Goal: Task Accomplishment & Management: Complete application form

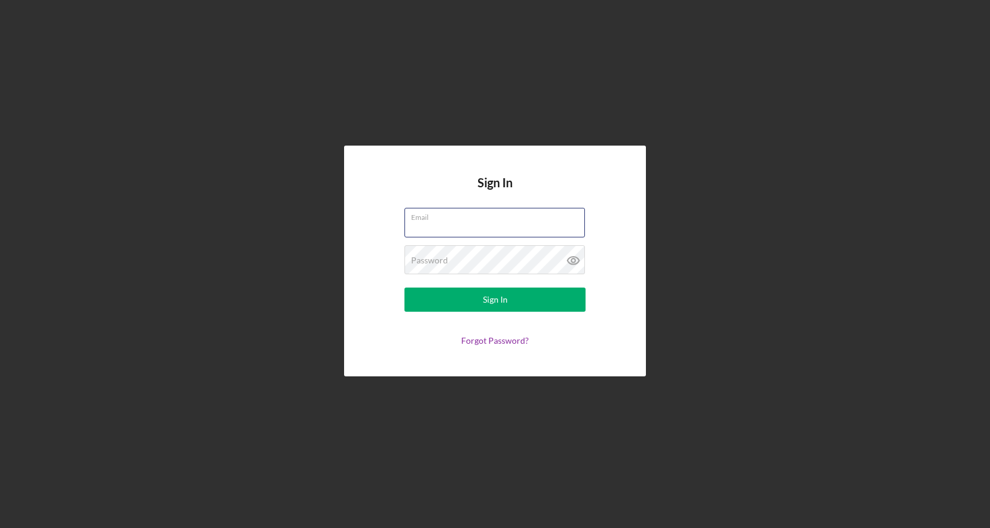
type input "fourtunaterealestate@gmail.com"
click at [495, 299] on button "Sign In" at bounding box center [495, 299] width 181 height 24
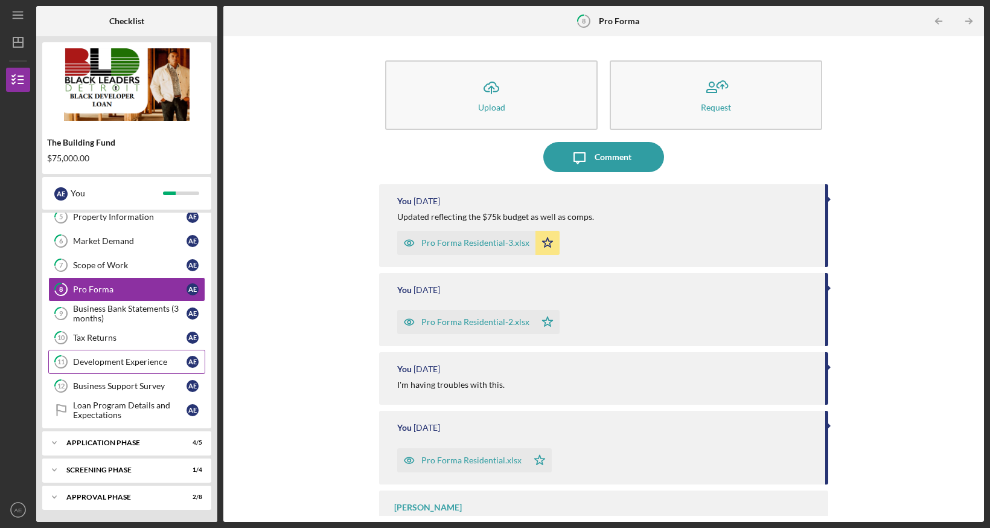
scroll to position [153, 0]
click at [106, 473] on div "Screening Phase" at bounding box center [131, 469] width 130 height 7
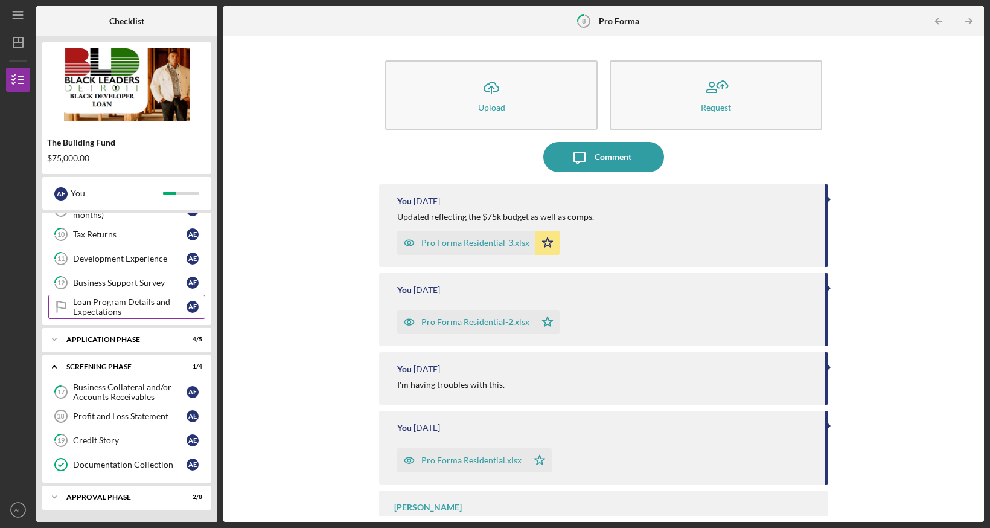
scroll to position [257, 0]
click at [106, 501] on div "Icon/Expander Approval Phase 2 / 8" at bounding box center [126, 497] width 169 height 24
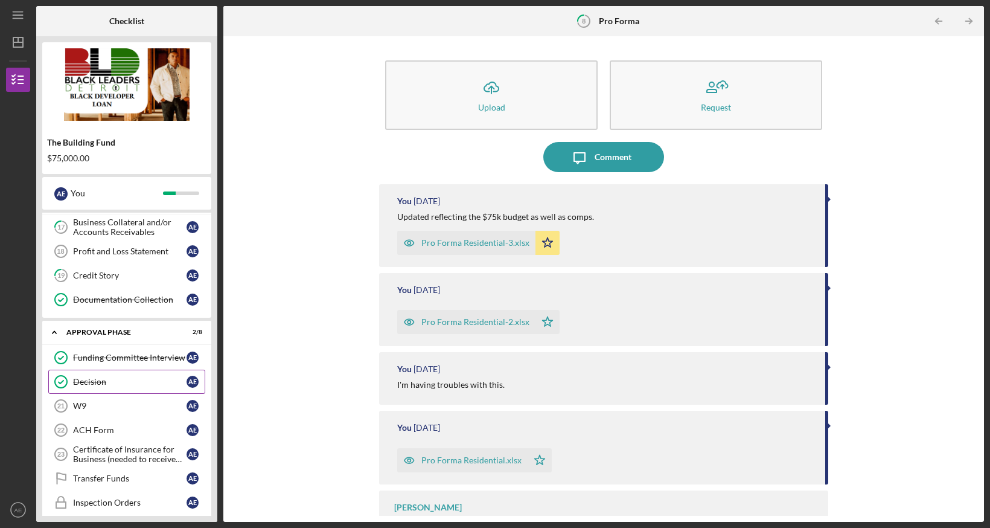
scroll to position [447, 0]
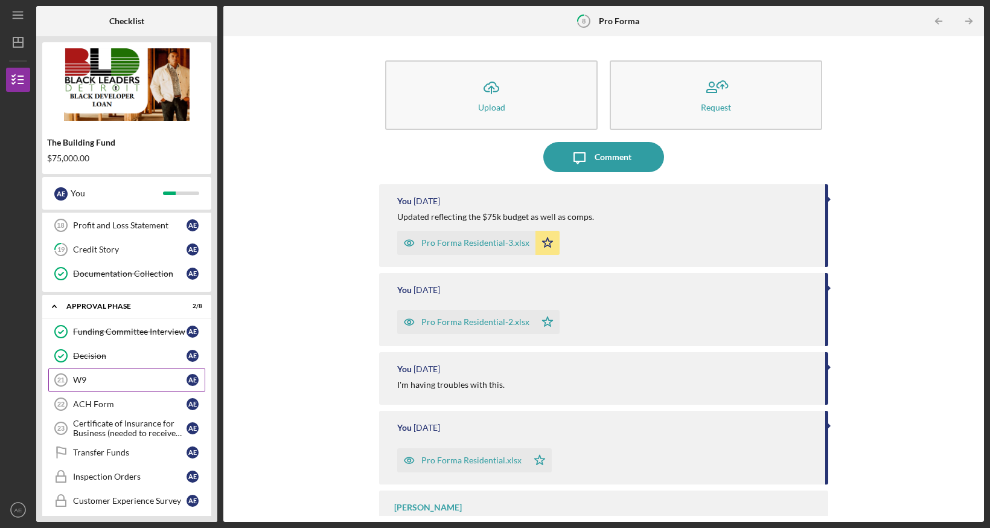
click at [127, 379] on div "W9" at bounding box center [130, 380] width 114 height 10
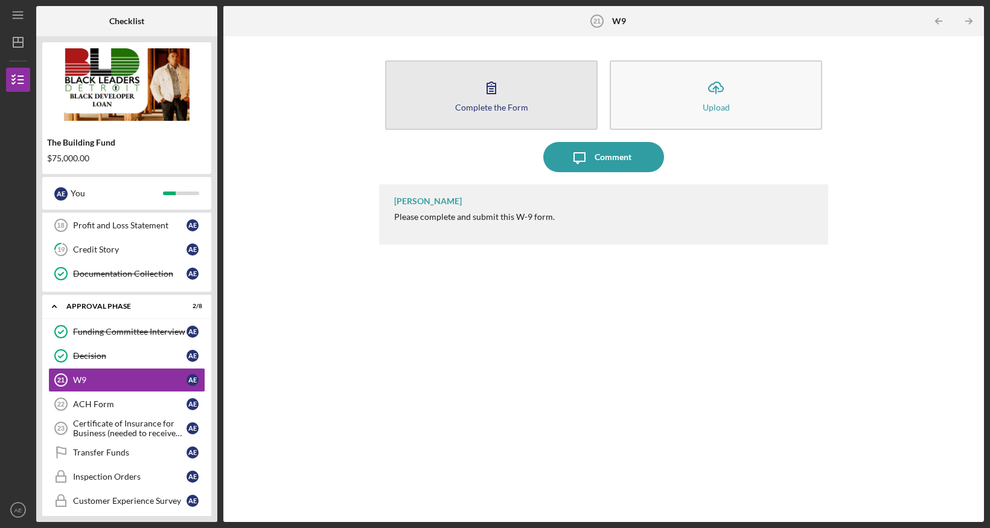
click at [478, 104] on div "Complete the Form" at bounding box center [491, 107] width 73 height 9
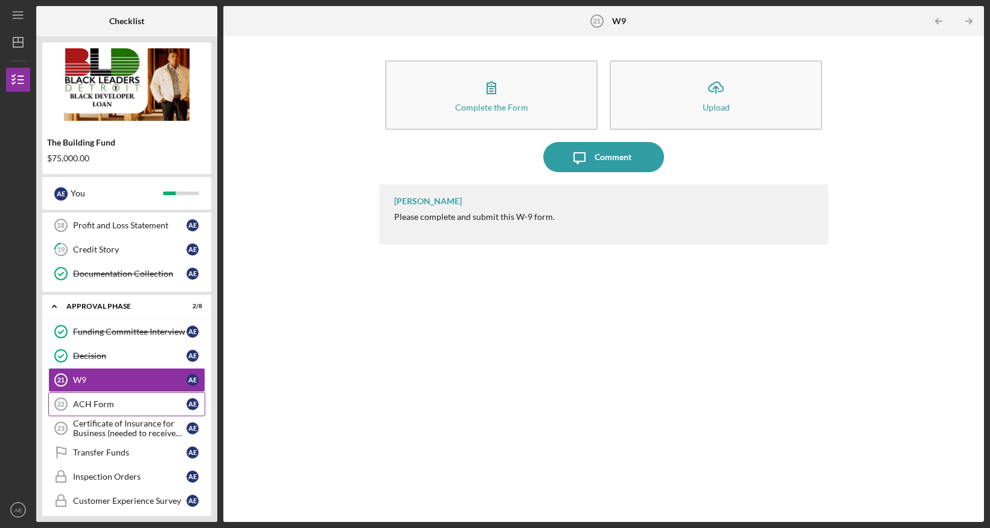
click at [114, 402] on div "ACH Form" at bounding box center [130, 404] width 114 height 10
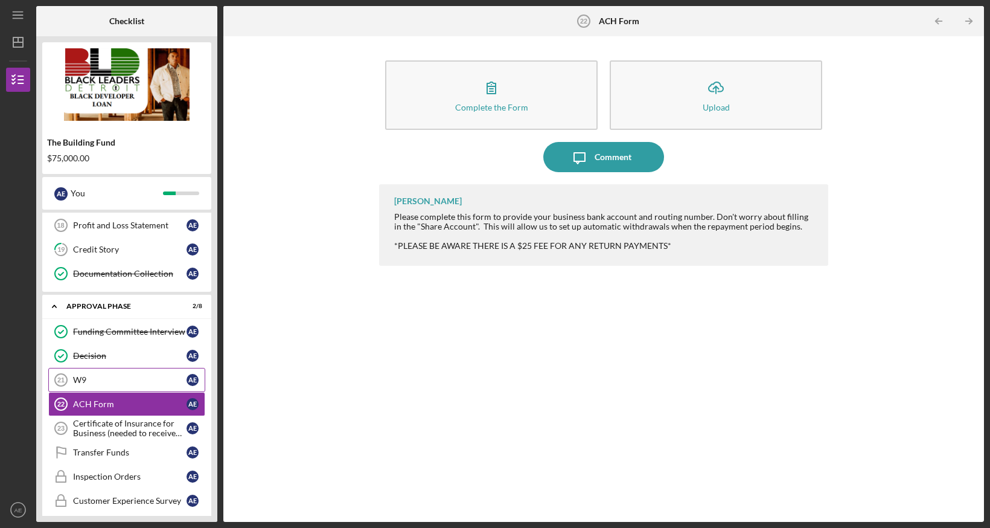
click at [122, 376] on div "W9" at bounding box center [130, 380] width 114 height 10
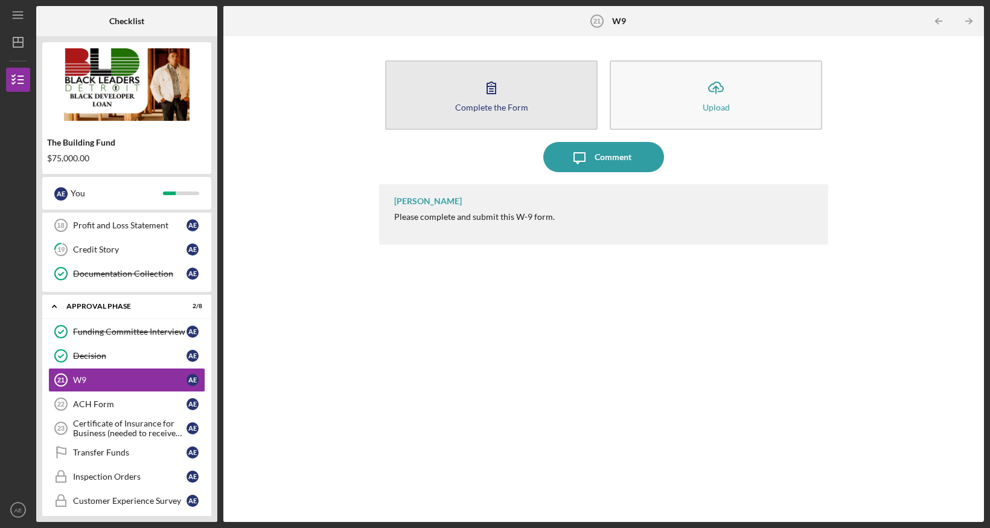
click at [490, 110] on div "Complete the Form" at bounding box center [491, 107] width 73 height 9
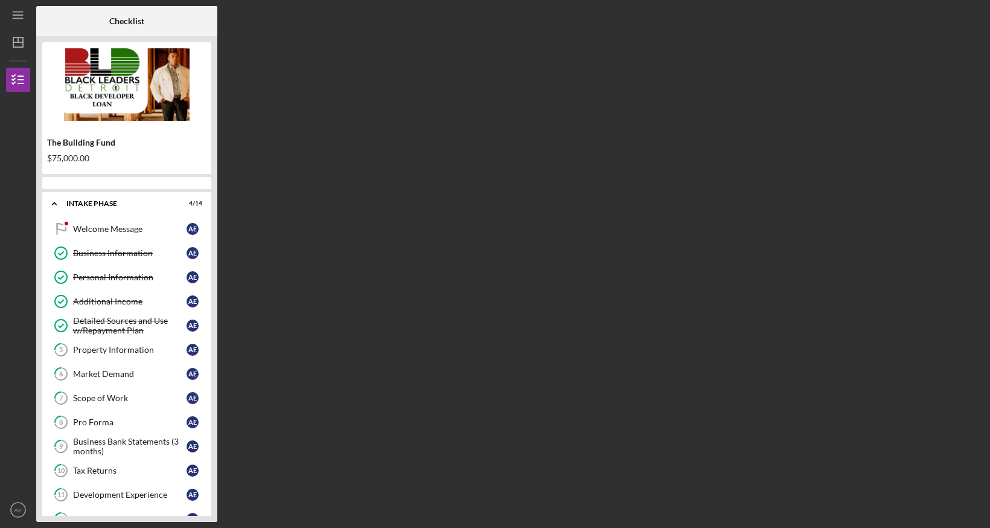
scroll to position [333, 0]
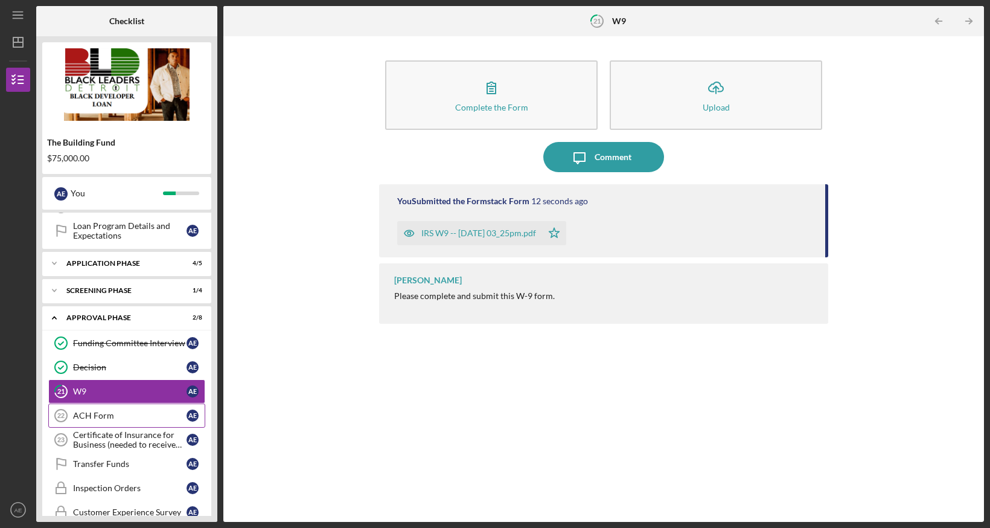
click at [121, 410] on link "ACH Form 22 ACH Form A E" at bounding box center [126, 415] width 157 height 24
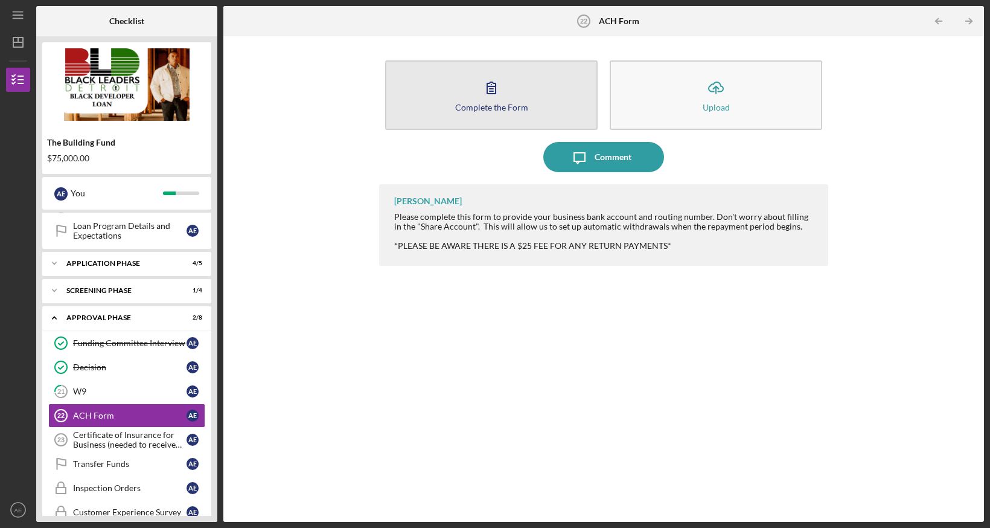
click at [484, 106] on div "Complete the Form" at bounding box center [491, 107] width 73 height 9
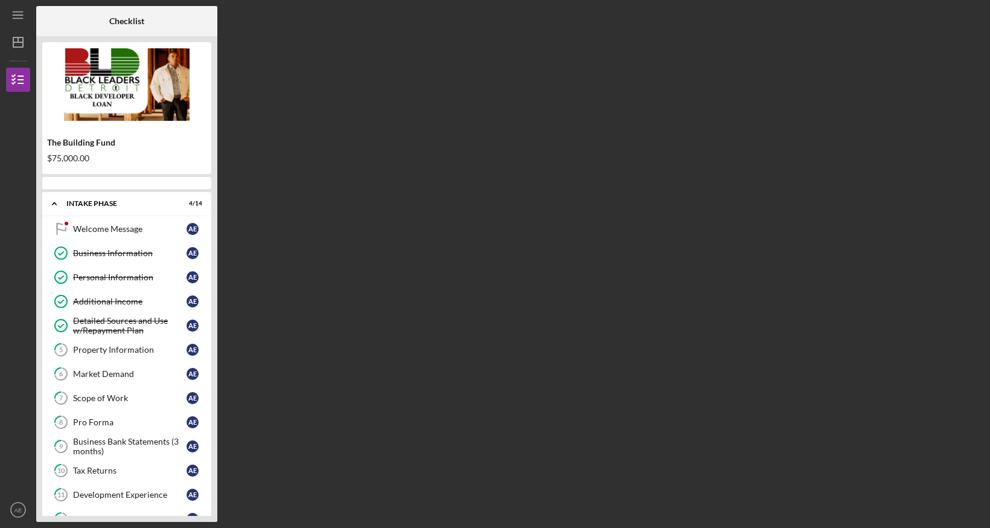
scroll to position [333, 0]
